Goal: Find contact information: Find contact information

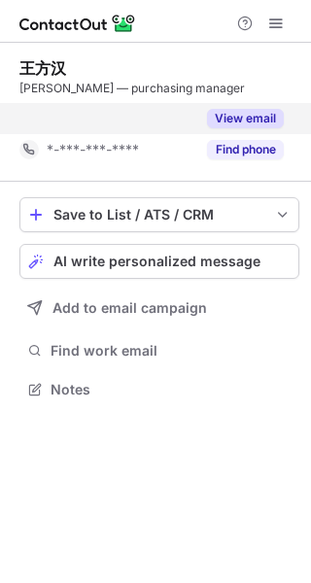
scroll to position [344, 311]
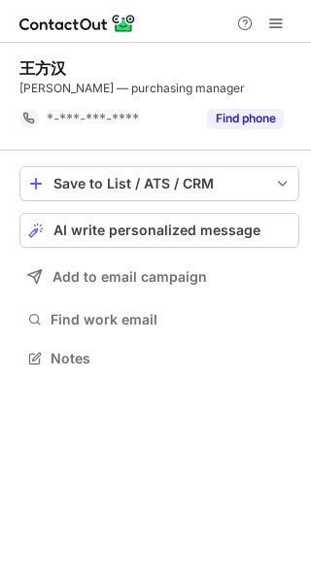
click at [210, 119] on button "Find phone" at bounding box center [245, 118] width 77 height 19
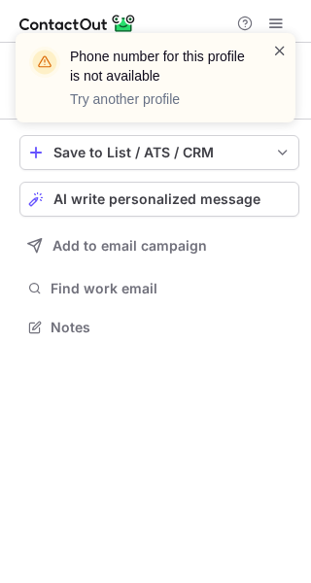
scroll to position [313, 311]
click at [284, 50] on span at bounding box center [280, 50] width 16 height 19
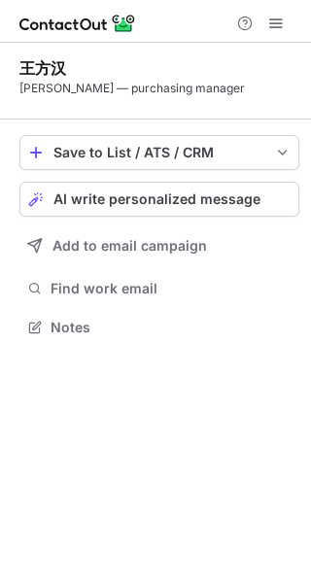
click at [138, 90] on div "Dräger — purchasing manager" at bounding box center [159, 89] width 280 height 18
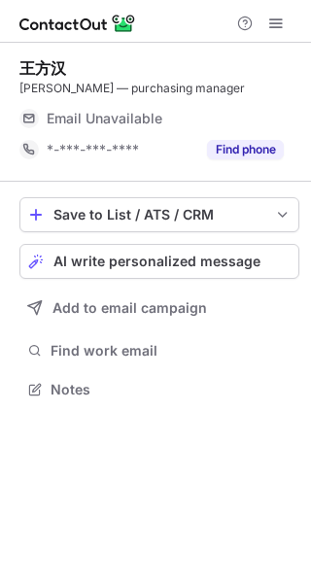
scroll to position [9, 10]
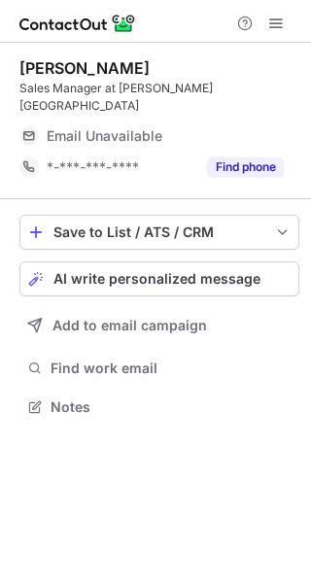
scroll to position [375, 311]
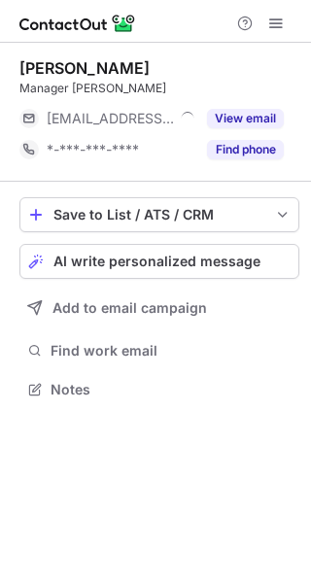
scroll to position [9, 10]
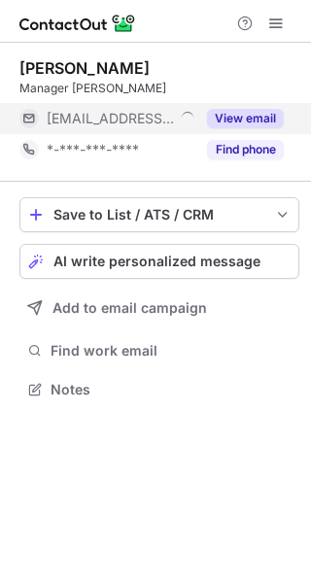
click at [251, 117] on button "View email" at bounding box center [245, 118] width 77 height 19
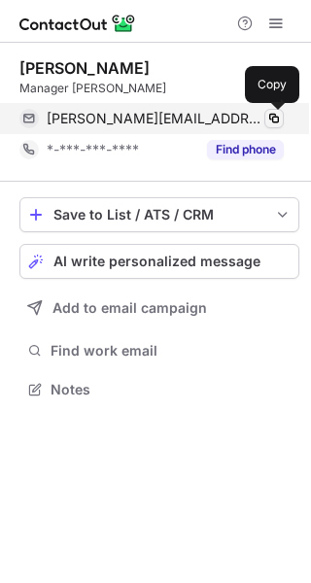
click at [271, 116] on span at bounding box center [274, 119] width 16 height 16
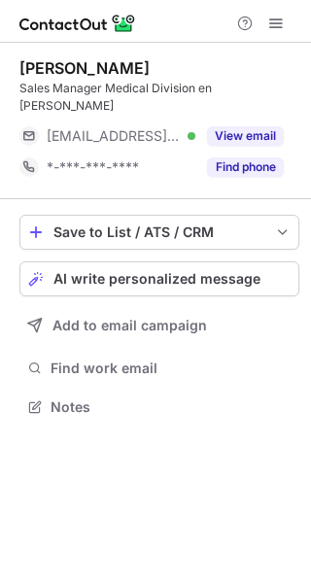
scroll to position [9, 10]
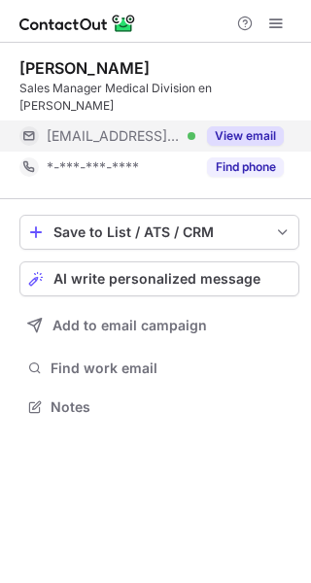
click at [229, 126] on button "View email" at bounding box center [245, 135] width 77 height 19
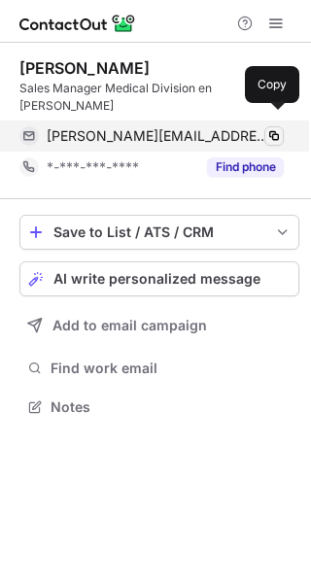
click at [274, 128] on span at bounding box center [274, 136] width 16 height 16
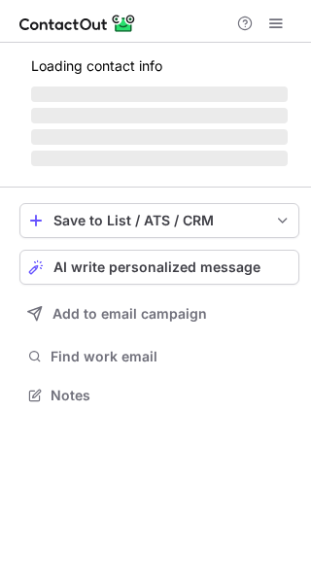
scroll to position [424, 311]
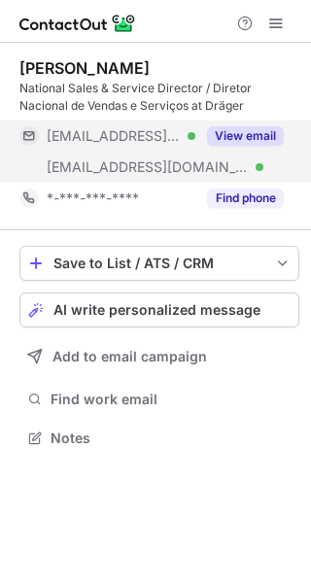
click at [239, 133] on button "View email" at bounding box center [245, 135] width 77 height 19
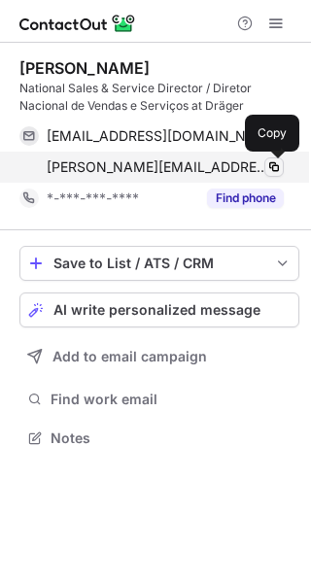
click at [271, 166] on span at bounding box center [274, 167] width 16 height 16
